Goal: Task Accomplishment & Management: Use online tool/utility

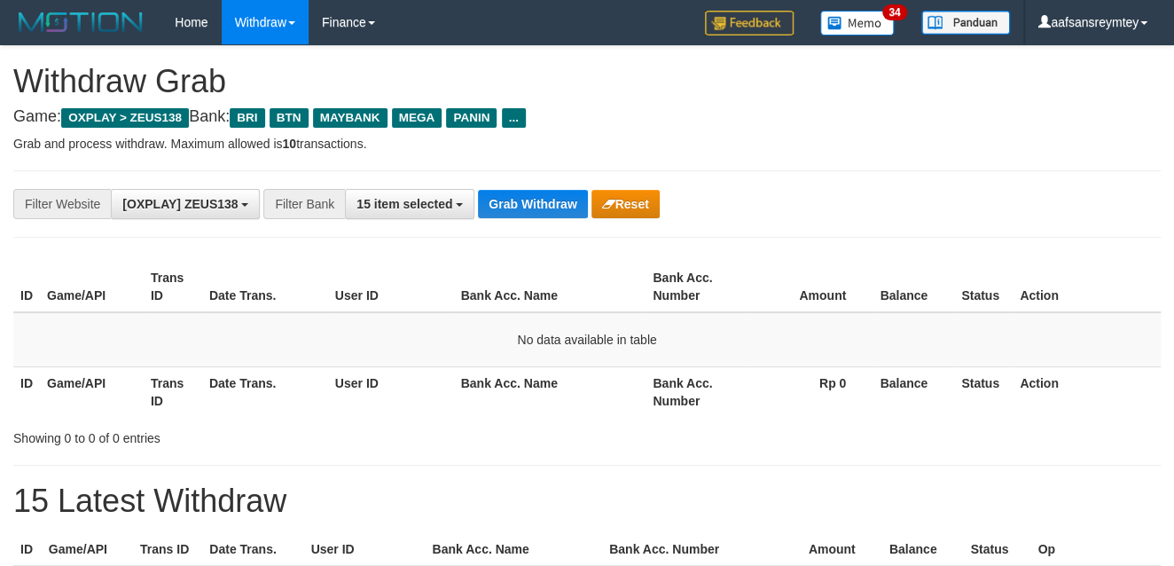
click at [507, 199] on button "Grab Withdraw" at bounding box center [532, 204] width 109 height 28
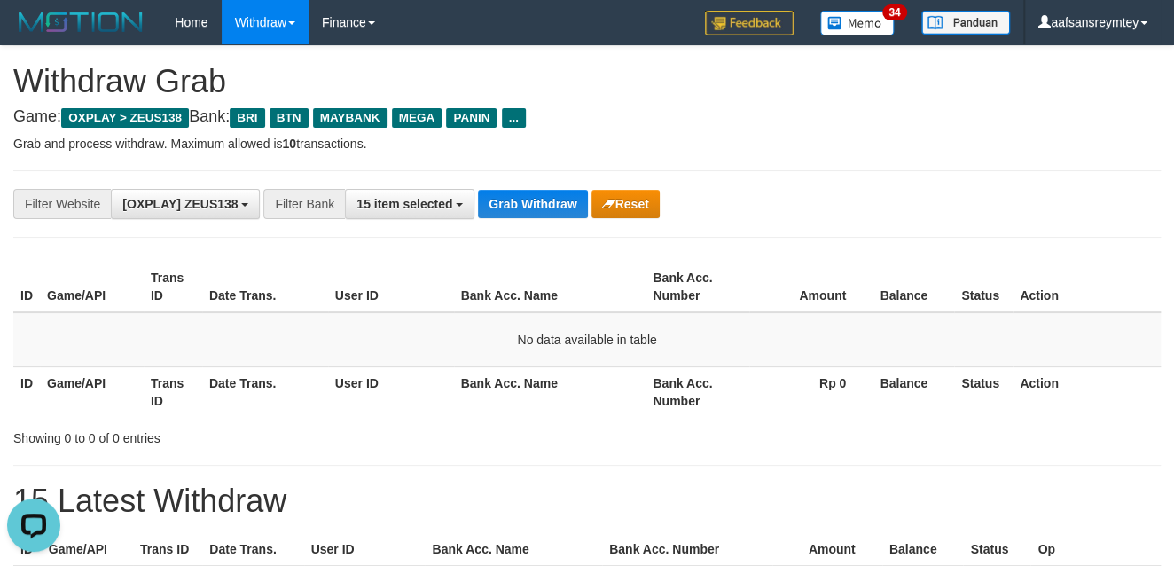
click at [507, 199] on button "Grab Withdraw" at bounding box center [532, 204] width 109 height 28
